Goal: Information Seeking & Learning: Check status

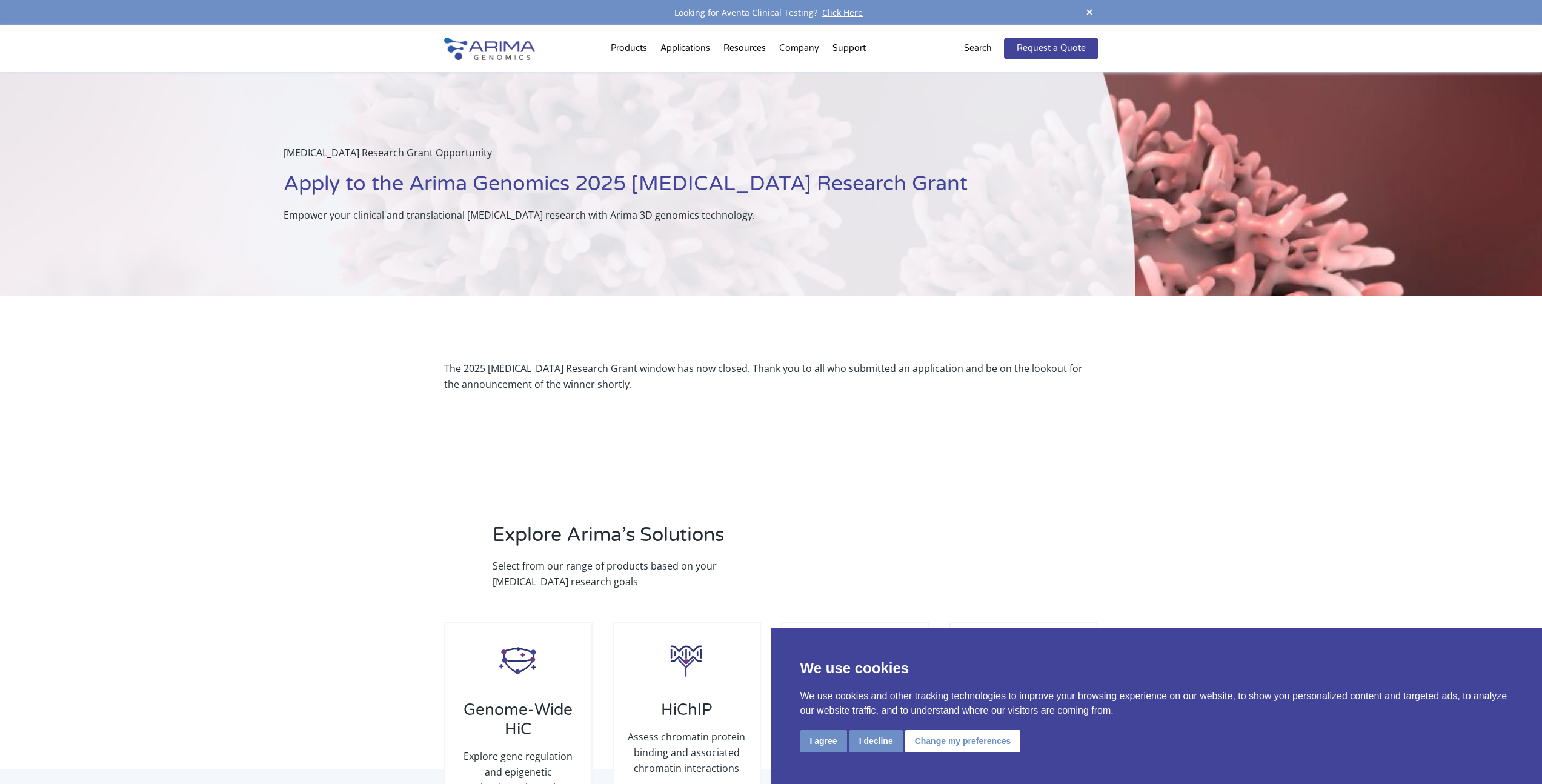
click at [324, 444] on div "The 2025 [MEDICAL_DATA] Research Grant window has now closed. Thank you to all …" at bounding box center [771, 376] width 1542 height 161
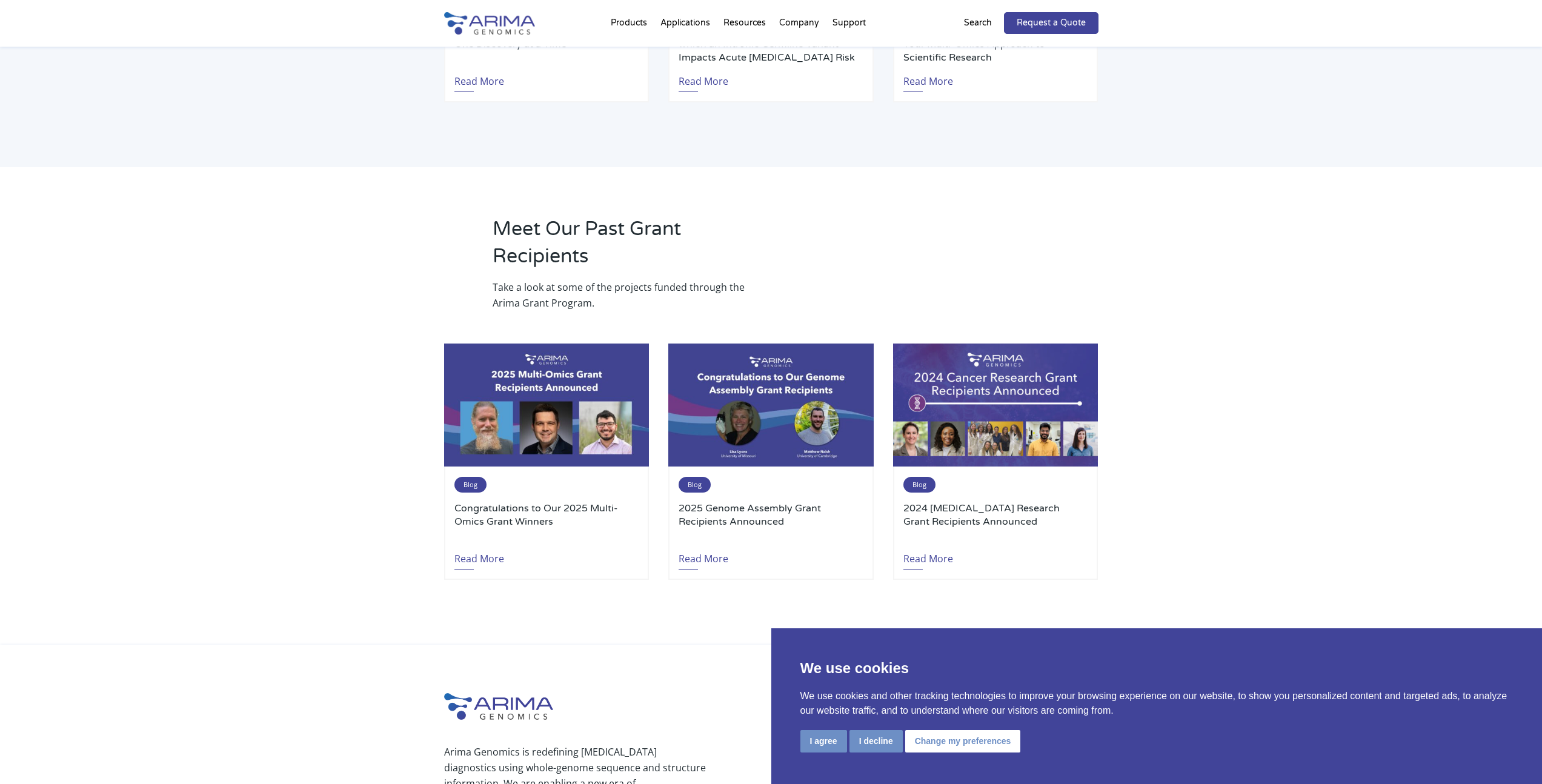
scroll to position [1163, 0]
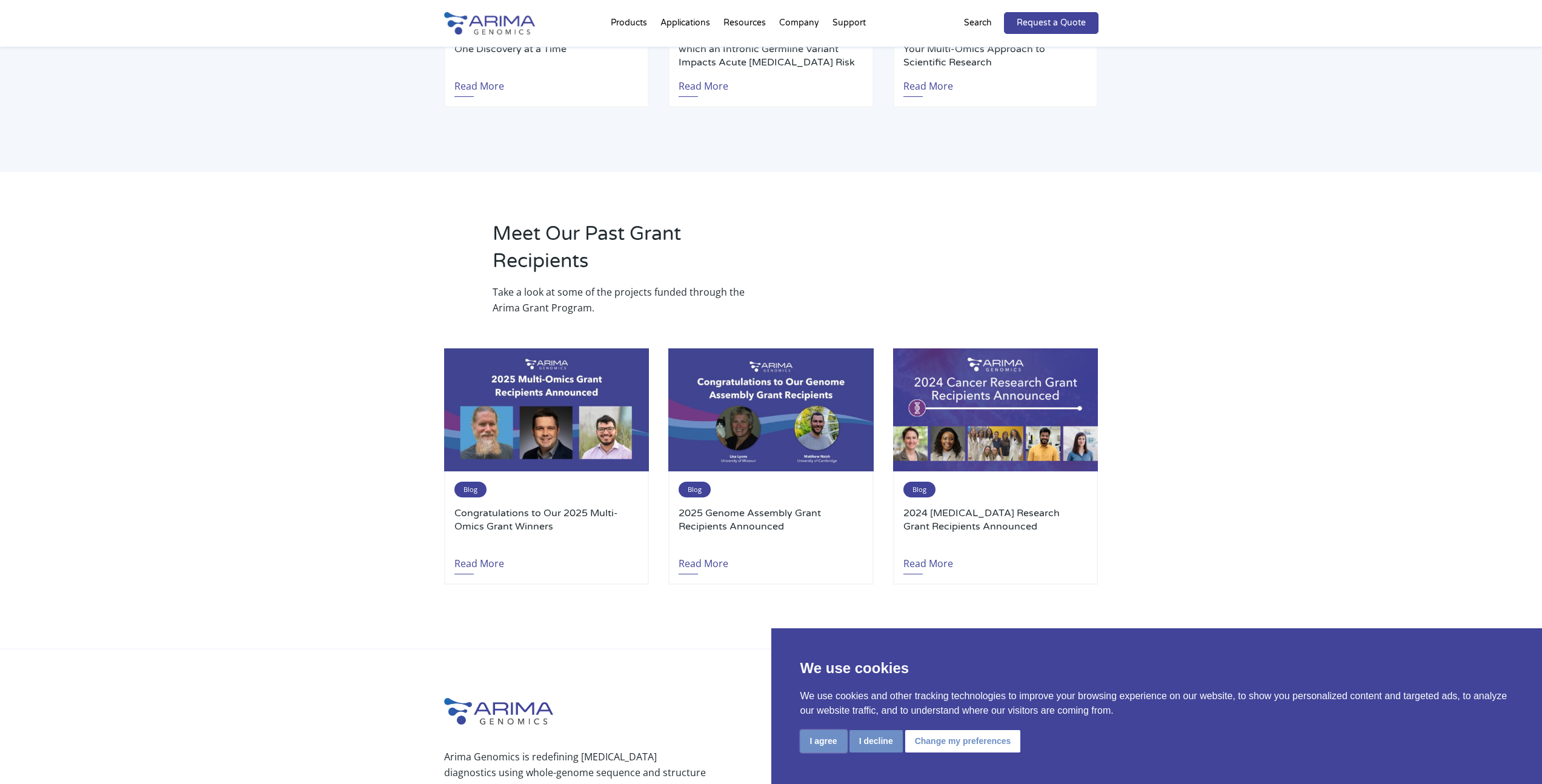
click at [825, 739] on button "I agree" at bounding box center [824, 741] width 46 height 22
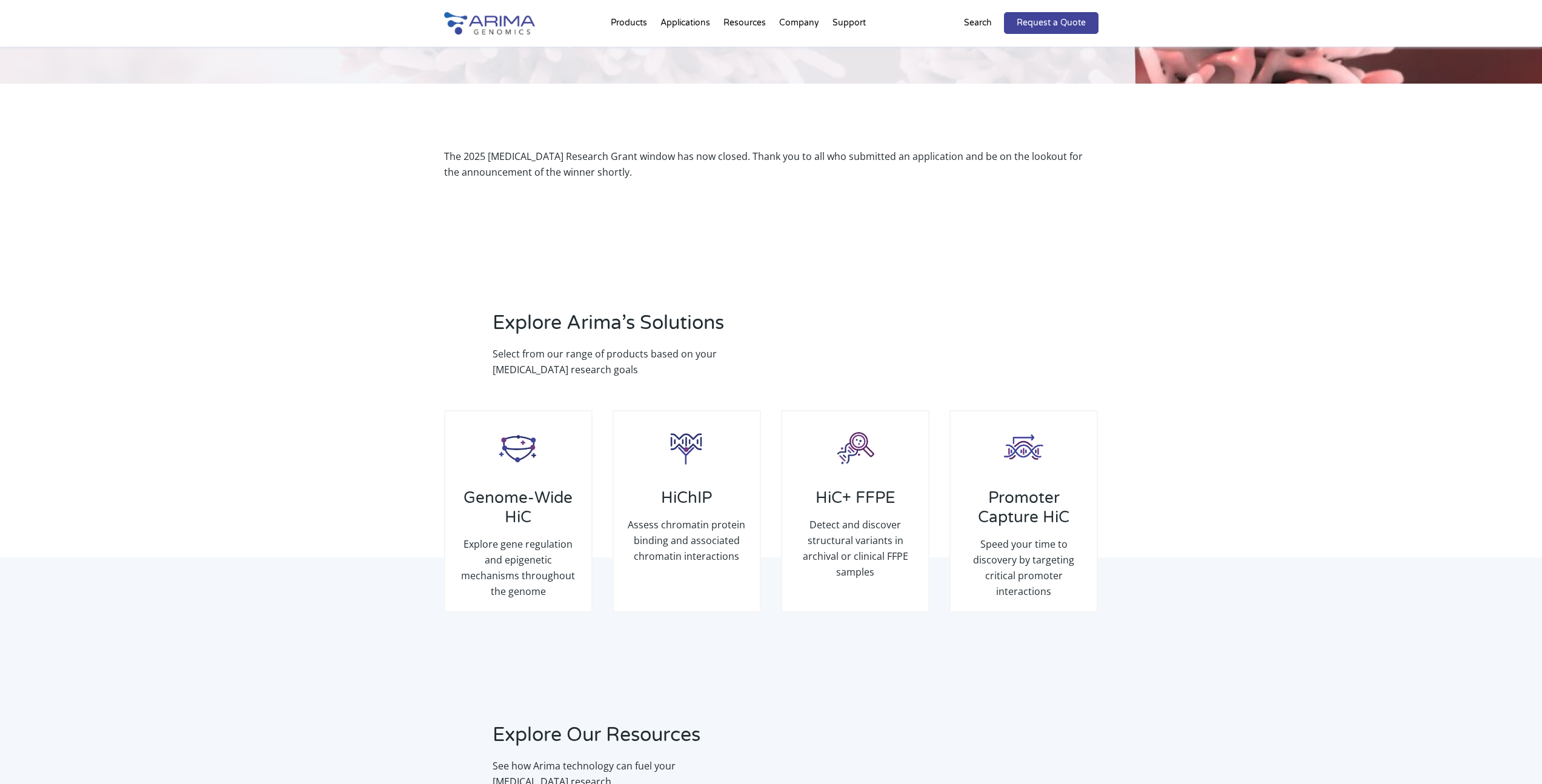
scroll to position [0, 0]
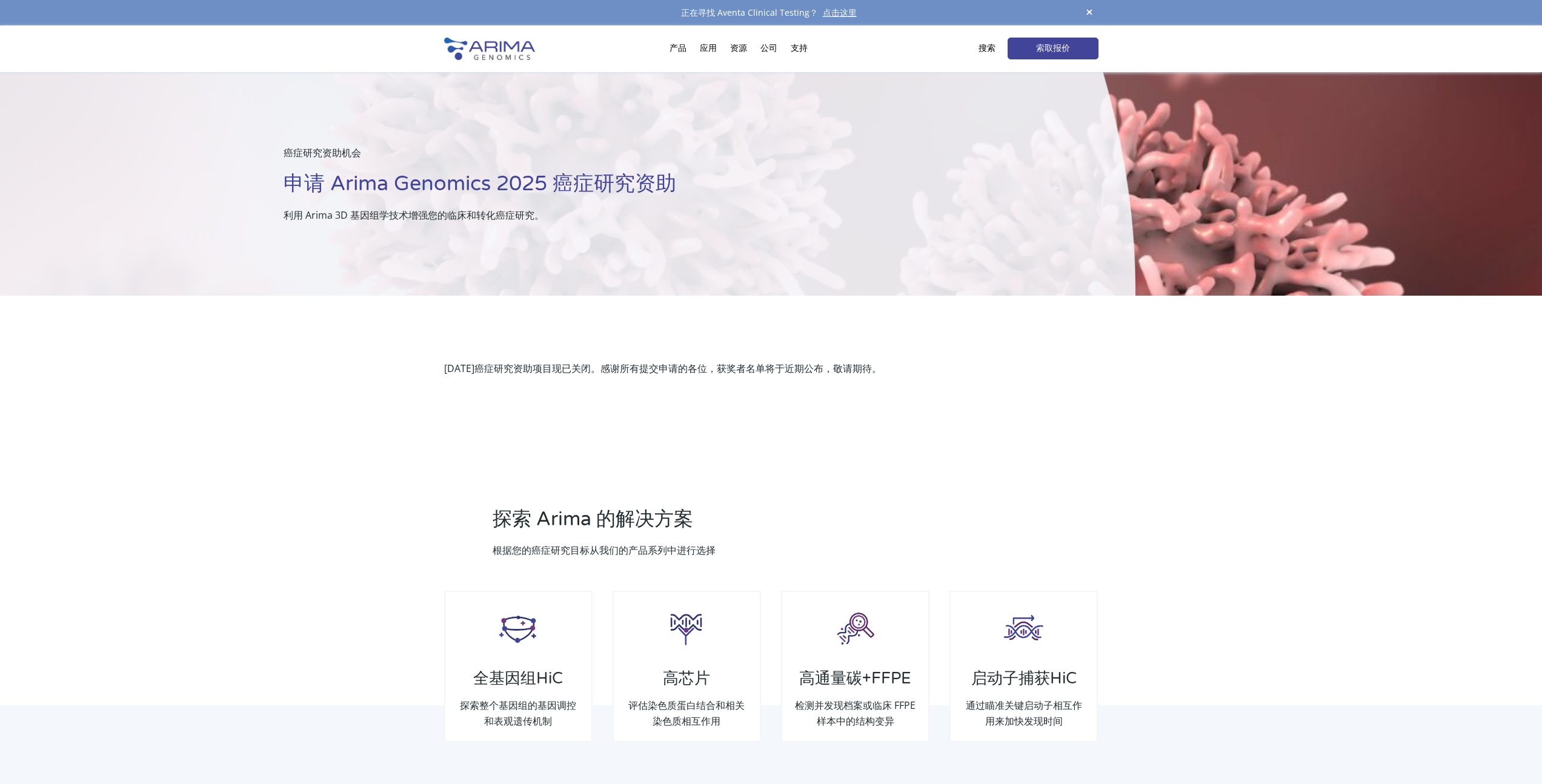
click at [369, 400] on div "[DATE]癌症研究资助项目现已关闭。感谢所有提交申请的各位，获奖者名单将于近期公布，敬请期待。" at bounding box center [771, 368] width 1542 height 145
click at [395, 330] on div "[DATE]癌症研究资助项目现已关闭。感谢所有提交申请的各位，获奖者名单将于近期公布，敬请期待。" at bounding box center [771, 368] width 1542 height 145
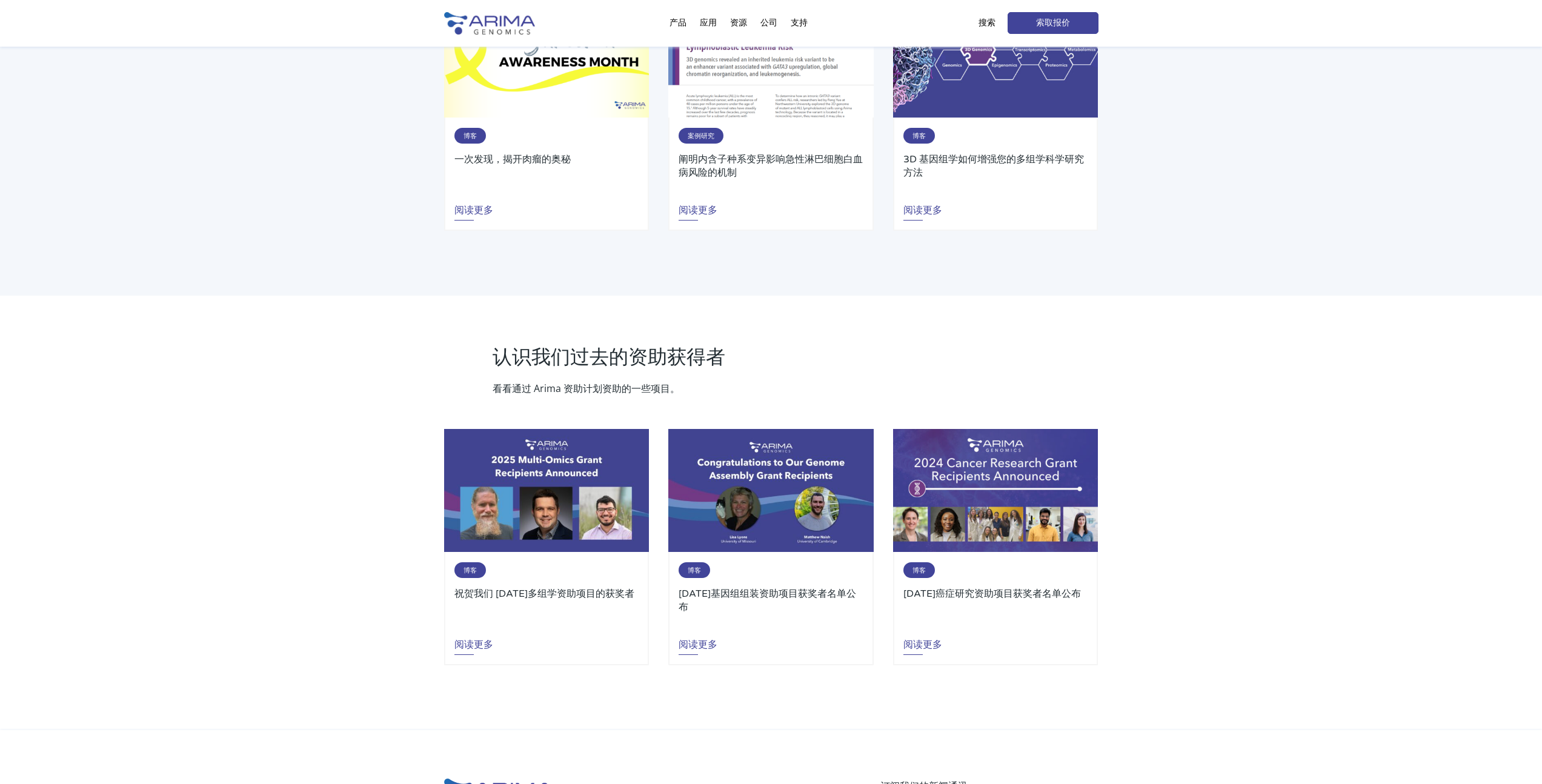
scroll to position [937, 0]
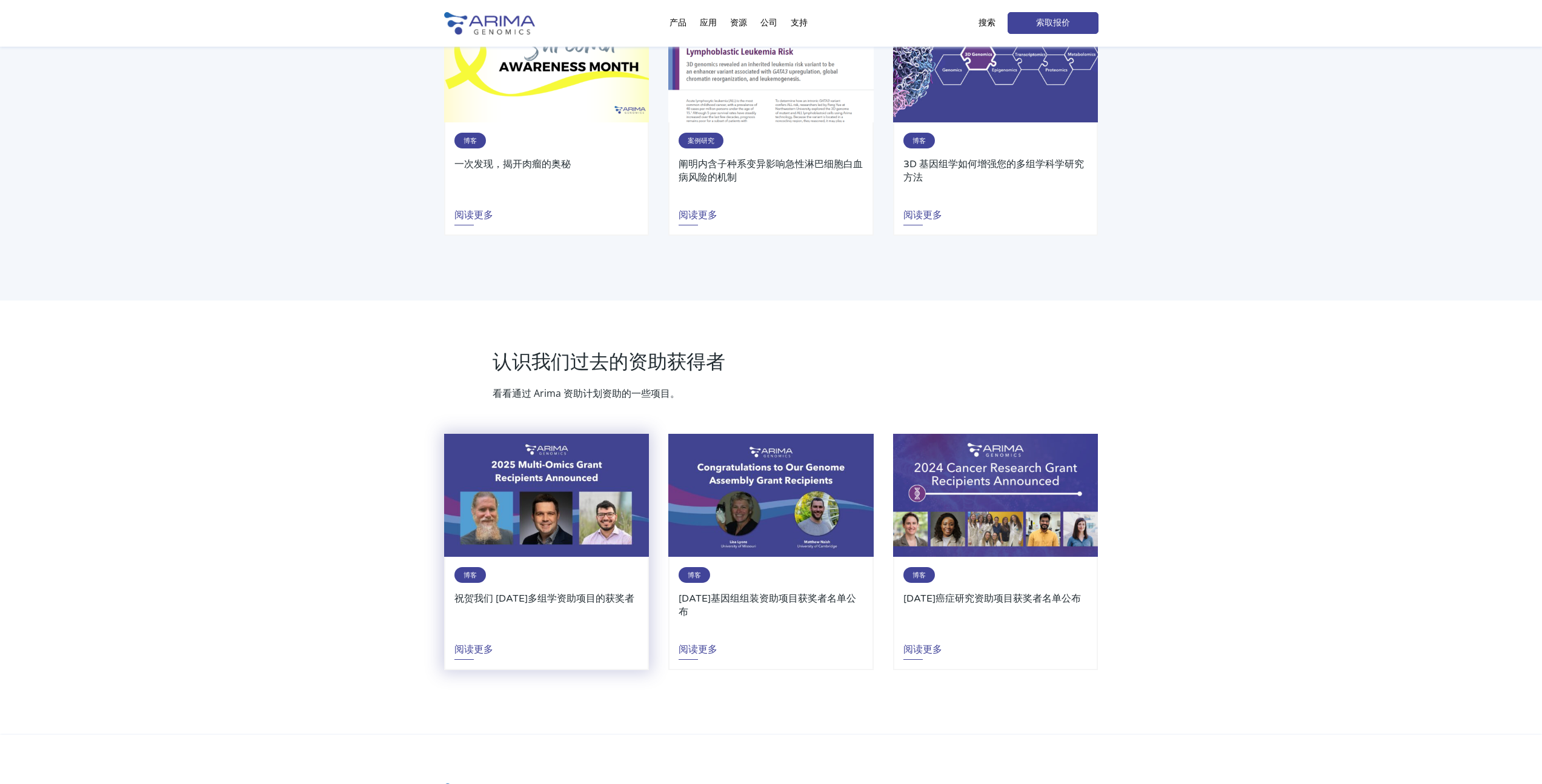
click at [559, 506] on img at bounding box center [547, 495] width 205 height 123
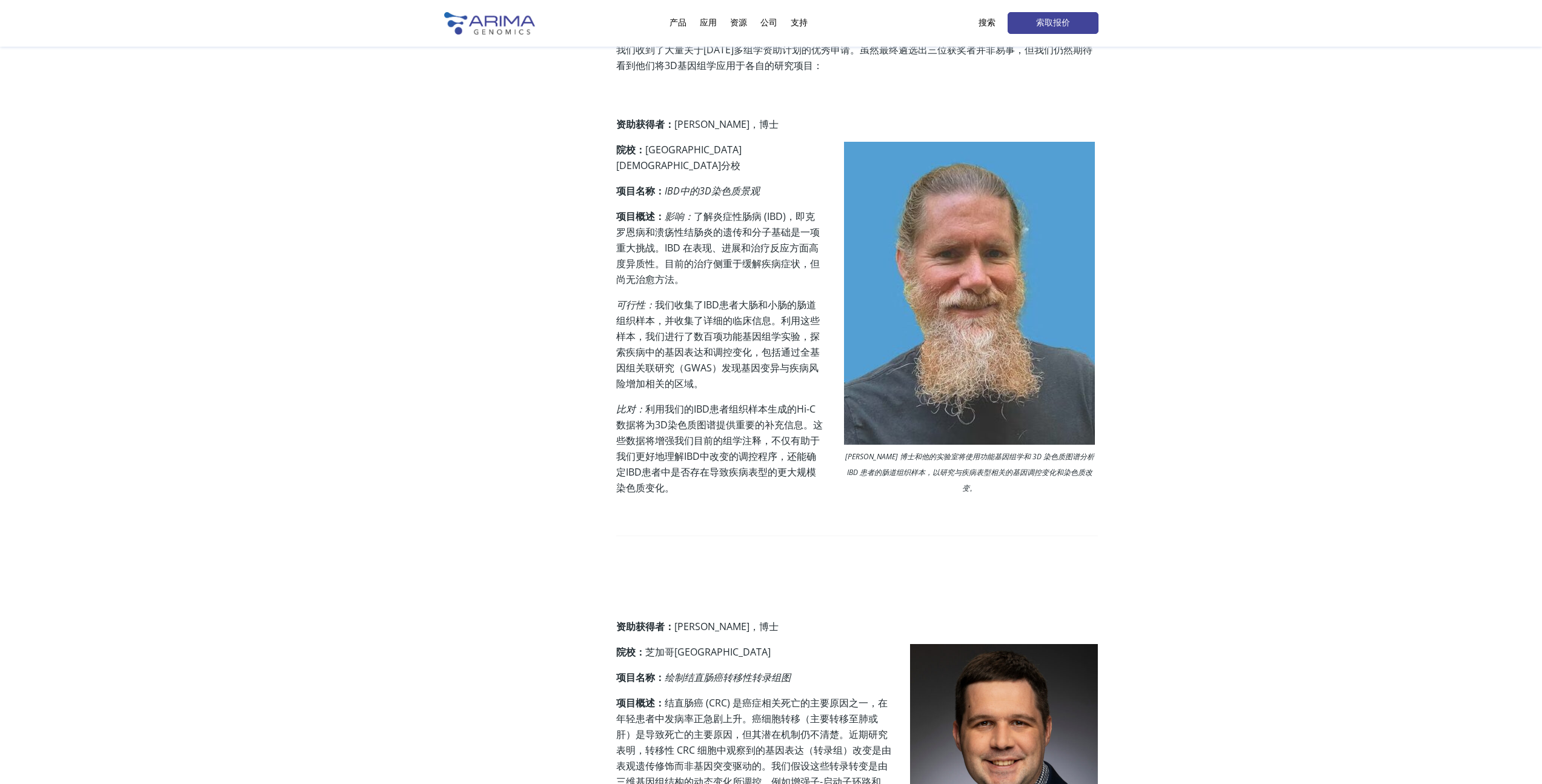
scroll to position [177, 0]
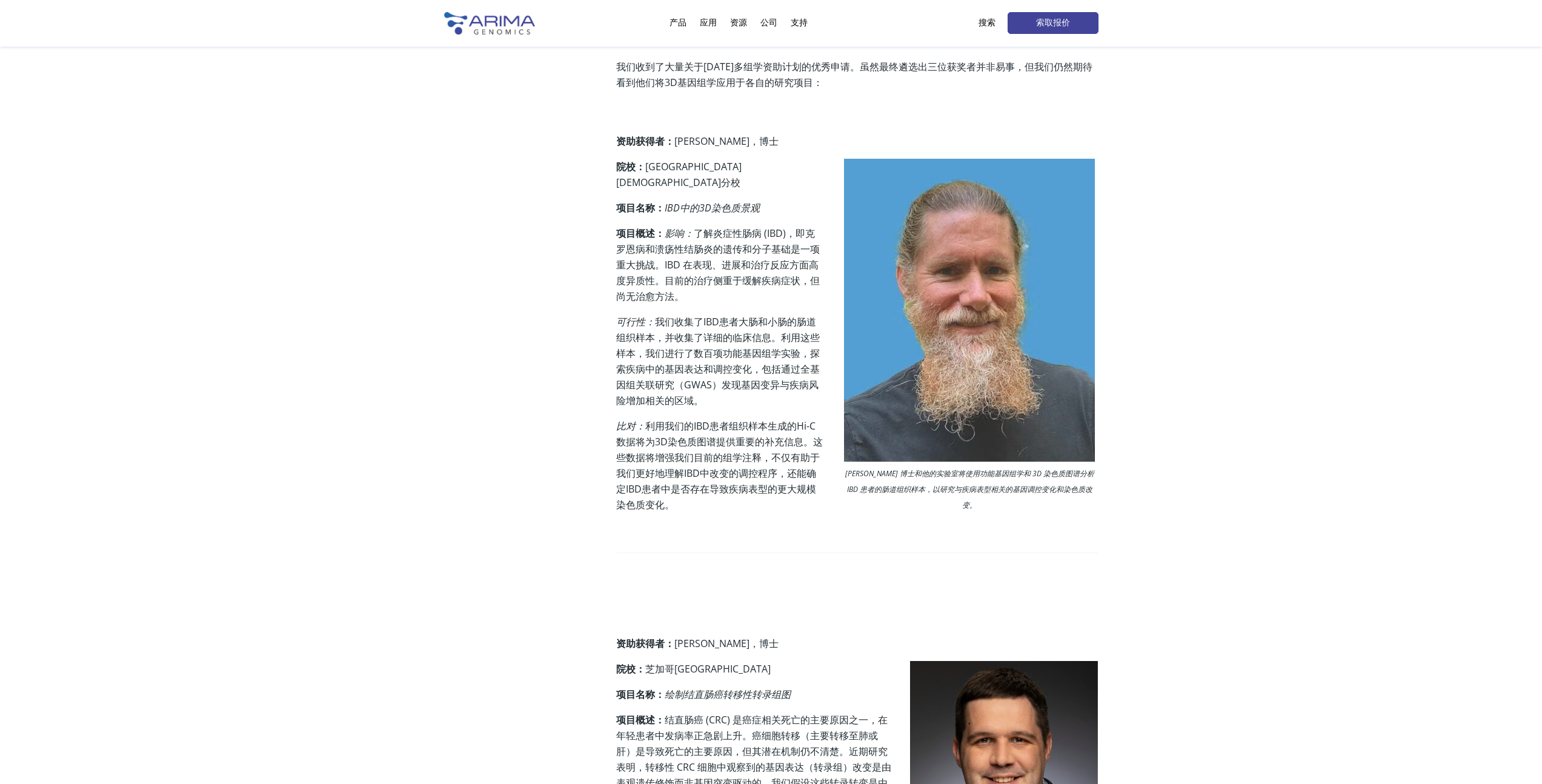
click at [528, 412] on div "分享 多组学研究项目通过整合基因组学、转录组学、表观基因组学、蛋白质组学和代谢组学数据的任意组合，帮助研究人员理解生物系统。这些工具以及其他工具可以帮助弥合基…" at bounding box center [772, 707] width 654 height 1443
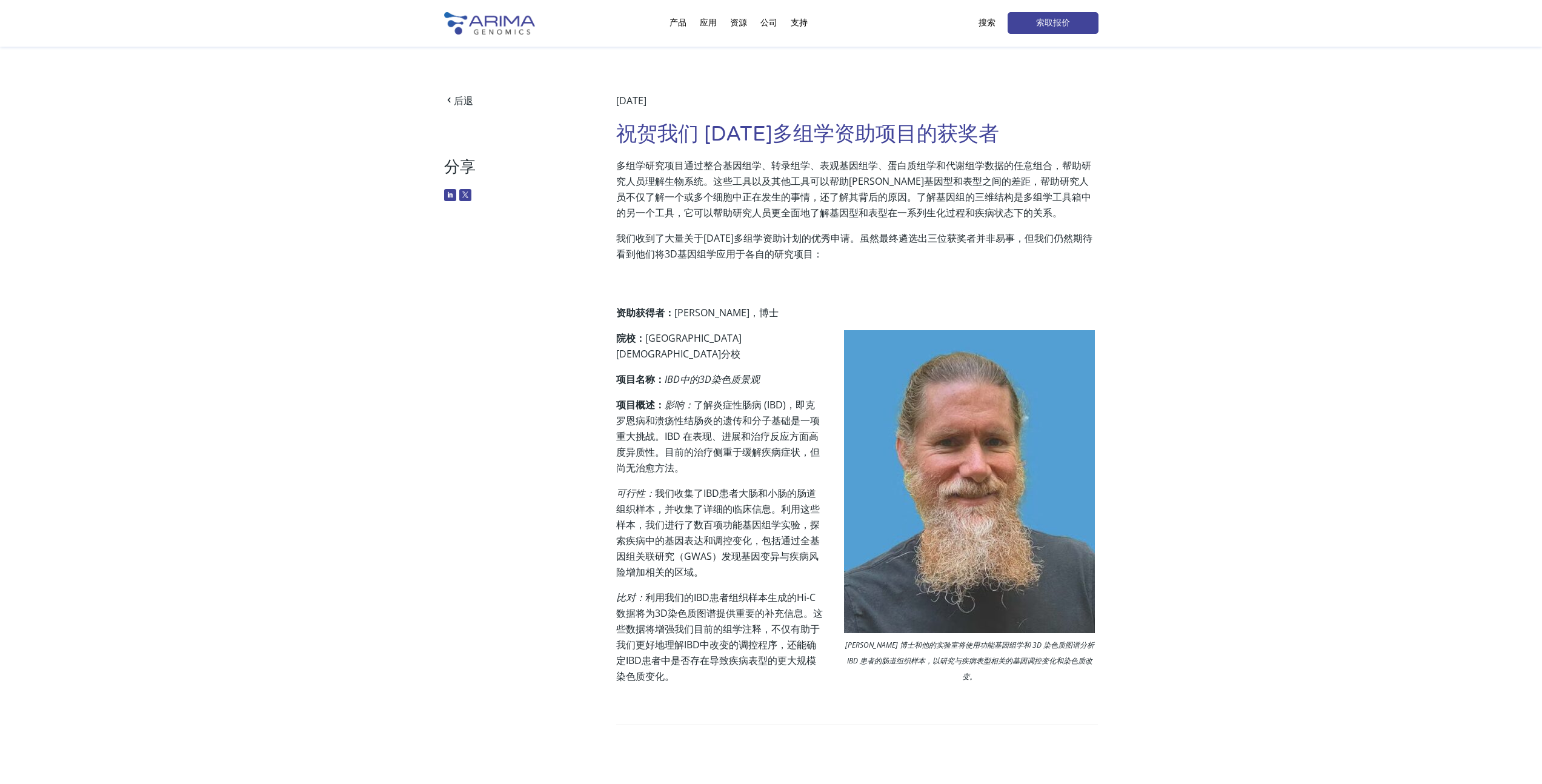
scroll to position [0, 0]
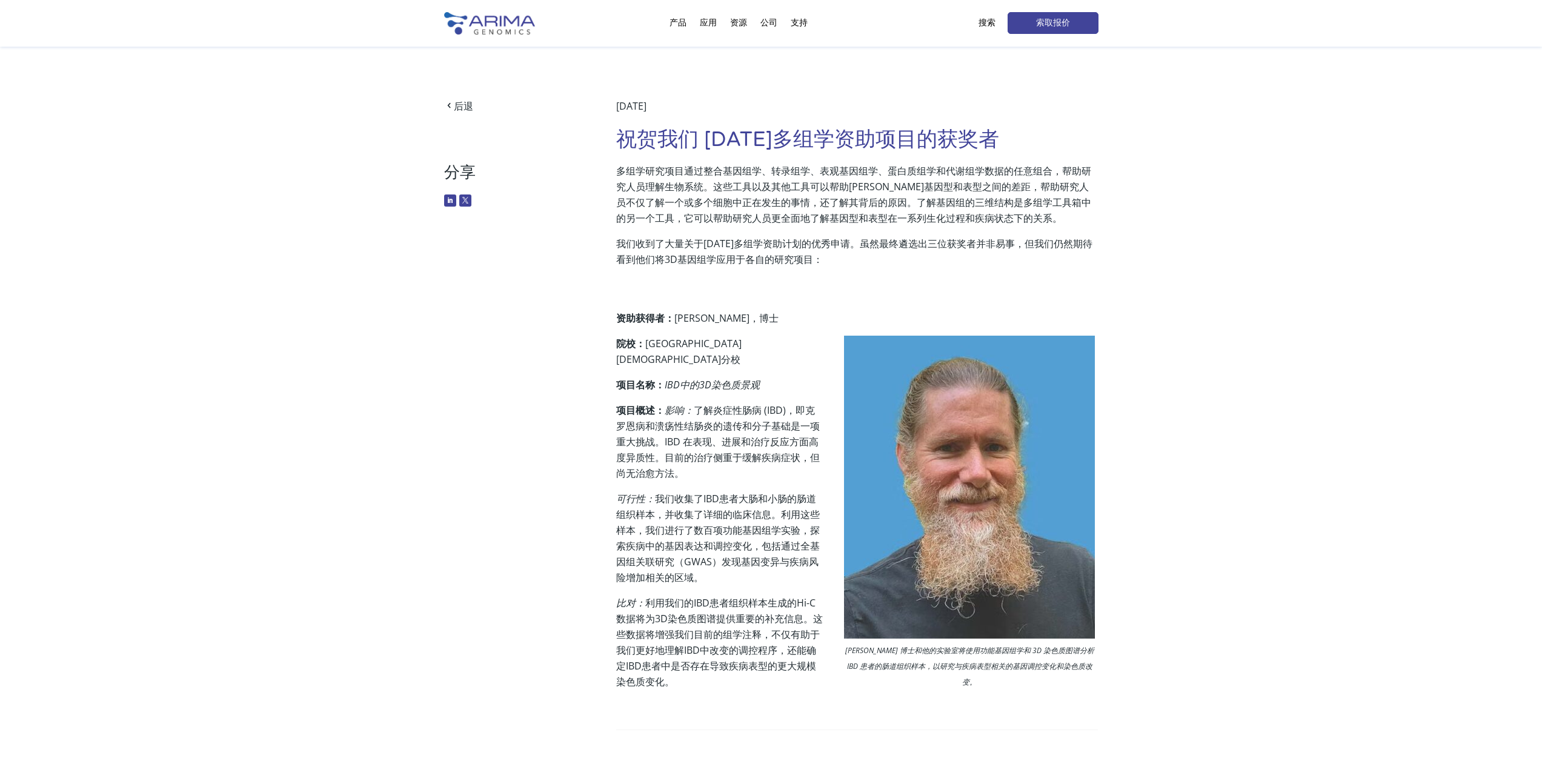
click at [778, 285] on p at bounding box center [857, 284] width 482 height 16
click at [897, 263] on p "我们收到了大量关于2025年多组学资助计划的优秀申请。虽然最终遴选出三位获奖者并非易事，但我们仍然期待看到他们将3D基因组学应用于各自的研究项目：" at bounding box center [857, 256] width 482 height 41
